Goal: Find specific page/section: Find specific page/section

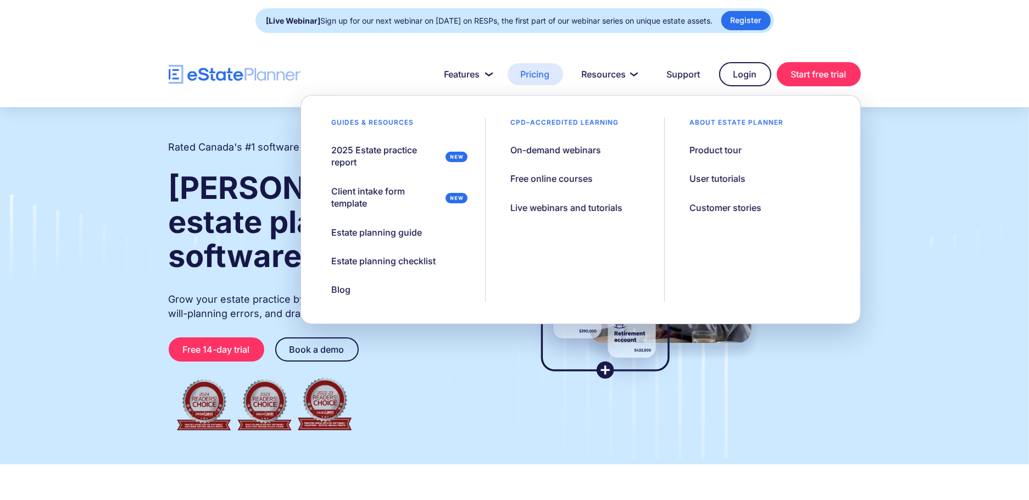
click at [527, 75] on link "Pricing" at bounding box center [535, 74] width 55 height 22
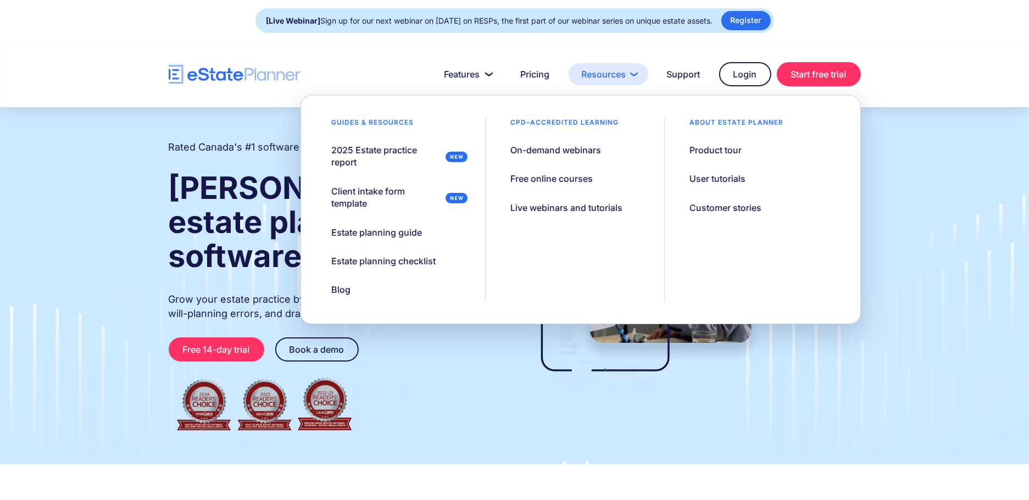
click at [611, 80] on link "Resources" at bounding box center [609, 74] width 80 height 22
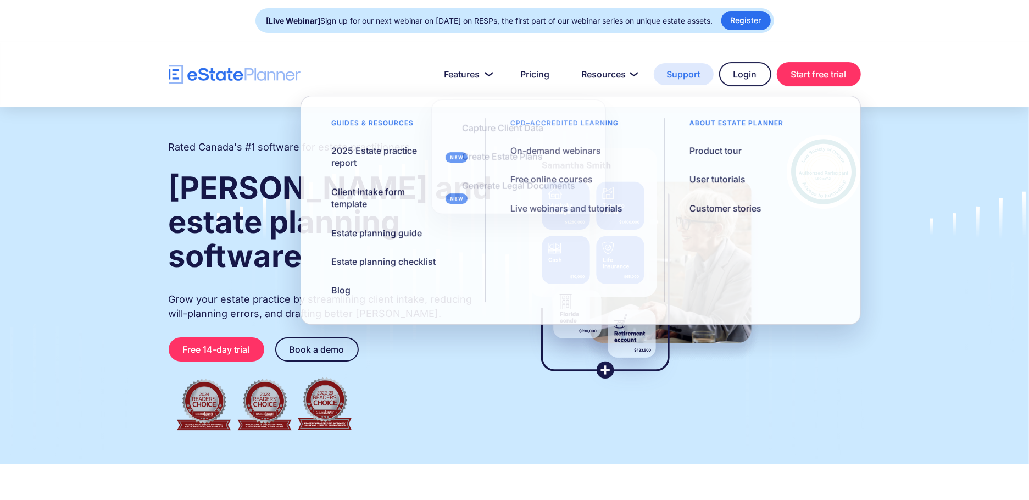
click at [690, 74] on link "Support" at bounding box center [684, 74] width 60 height 22
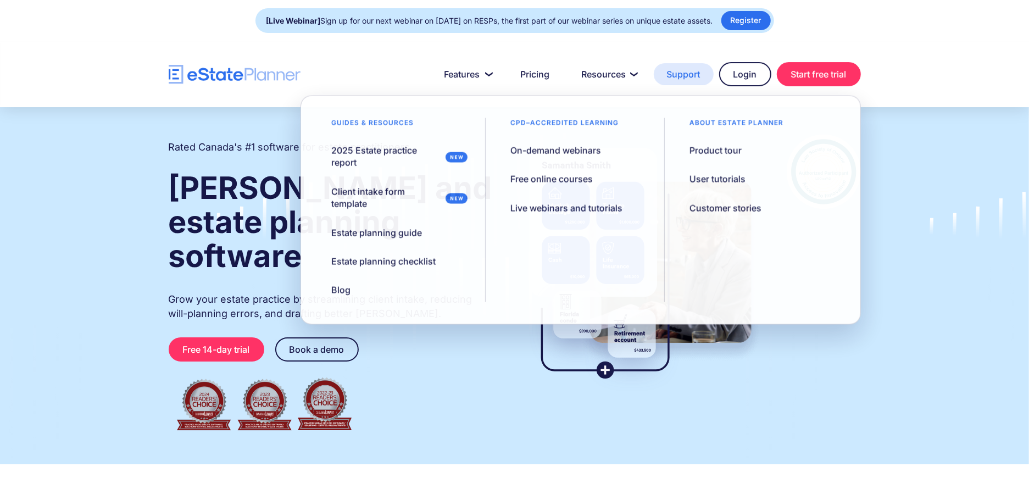
click at [674, 71] on link "Support" at bounding box center [684, 74] width 60 height 22
